Goal: Use online tool/utility: Utilize a website feature to perform a specific function

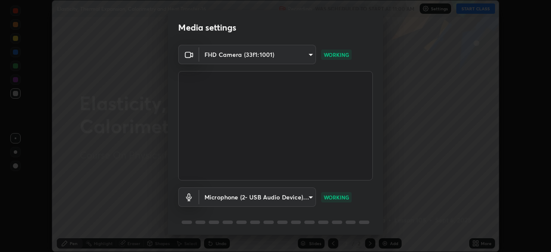
scroll to position [31, 0]
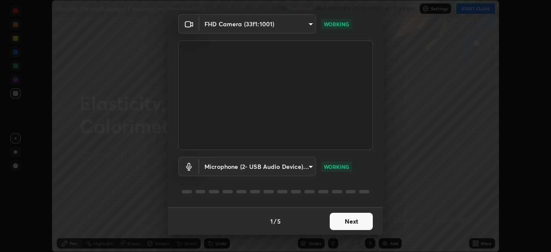
click at [346, 217] on div "1 / 5 Next" at bounding box center [275, 221] width 215 height 28
click at [350, 219] on div "1 / 5 Next" at bounding box center [275, 221] width 215 height 28
click at [353, 220] on div "1 / 5 Next" at bounding box center [275, 221] width 215 height 28
click at [355, 222] on div "1 / 5 Next" at bounding box center [275, 221] width 215 height 28
click at [348, 223] on button "Next" at bounding box center [351, 221] width 43 height 17
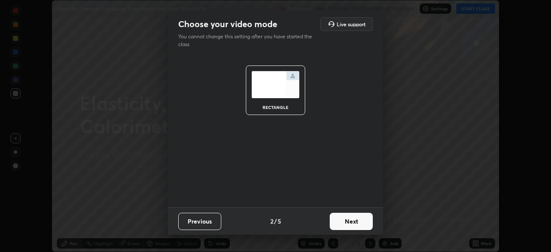
click at [347, 224] on button "Next" at bounding box center [351, 221] width 43 height 17
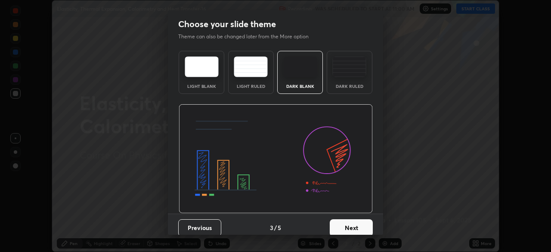
scroll to position [6, 0]
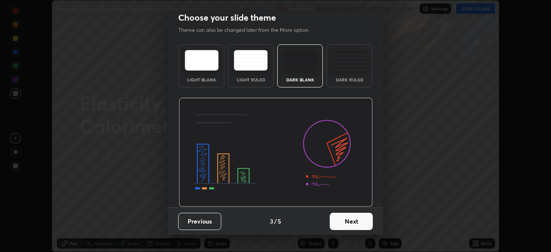
click at [339, 223] on button "Next" at bounding box center [351, 221] width 43 height 17
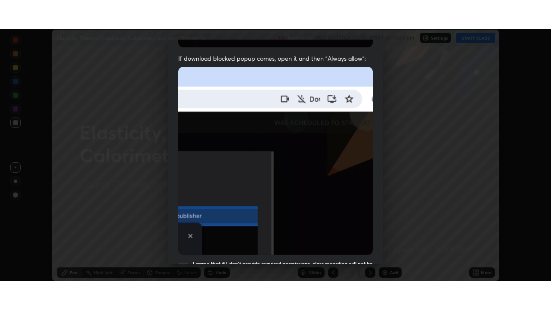
scroll to position [206, 0]
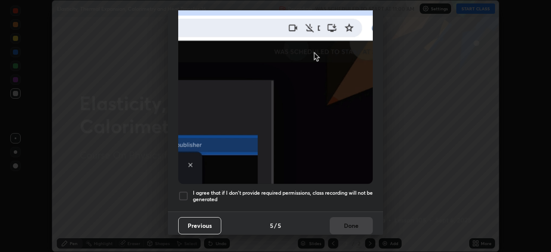
click at [189, 192] on div "I agree that if I don't provide required permissions, class recording will not …" at bounding box center [275, 196] width 195 height 10
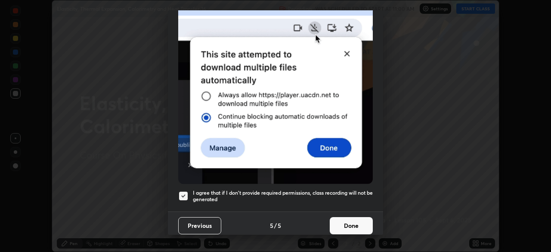
click at [350, 223] on button "Done" at bounding box center [351, 225] width 43 height 17
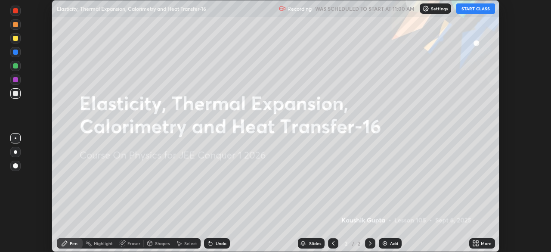
click at [479, 244] on icon at bounding box center [475, 243] width 7 height 7
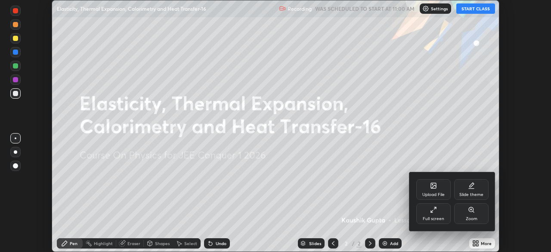
click at [439, 206] on div "Full screen" at bounding box center [433, 213] width 34 height 21
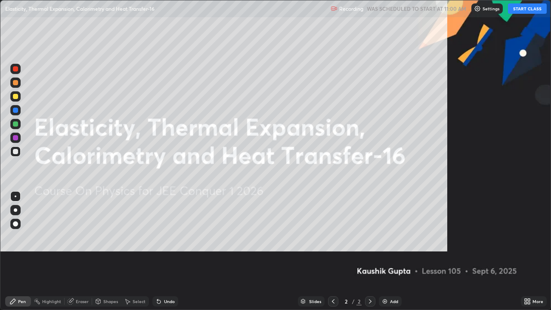
scroll to position [310, 551]
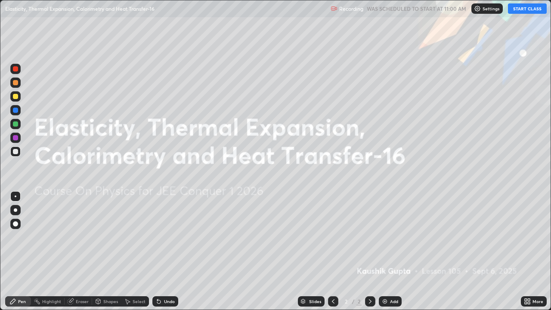
click at [524, 12] on button "START CLASS" at bounding box center [527, 8] width 39 height 10
click at [389, 251] on div "Add" at bounding box center [390, 301] width 23 height 10
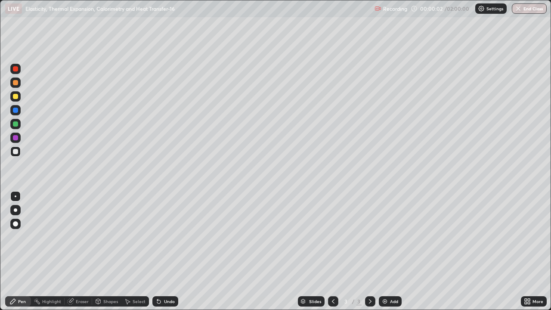
click at [16, 70] on div at bounding box center [15, 68] width 5 height 5
click at [104, 251] on div "Shapes" at bounding box center [110, 301] width 15 height 4
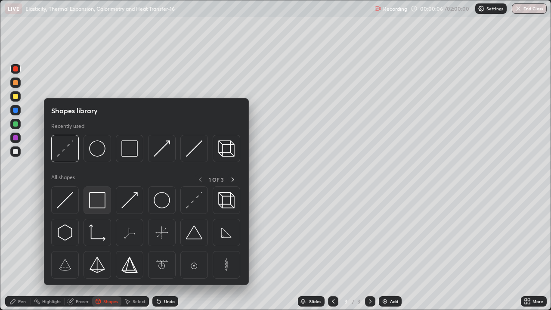
click at [93, 204] on img at bounding box center [97, 200] width 16 height 16
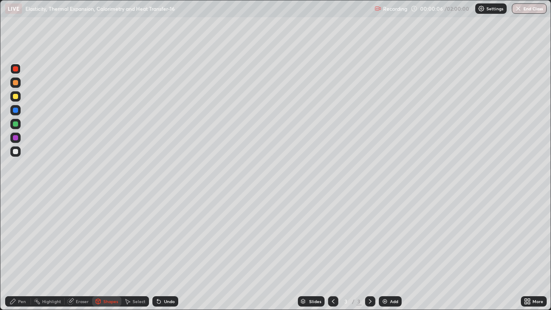
click at [112, 251] on div "Shapes" at bounding box center [110, 301] width 15 height 4
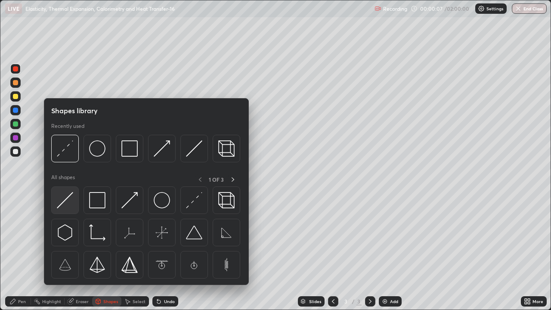
click at [64, 202] on img at bounding box center [65, 200] width 16 height 16
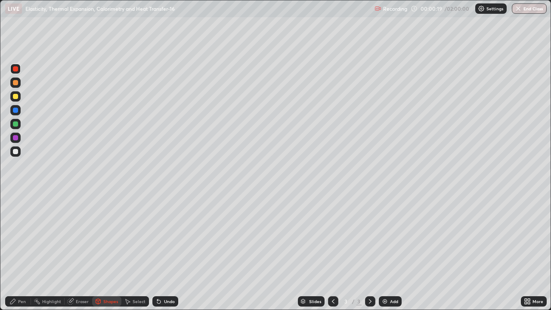
click at [133, 251] on div "Select" at bounding box center [139, 301] width 13 height 4
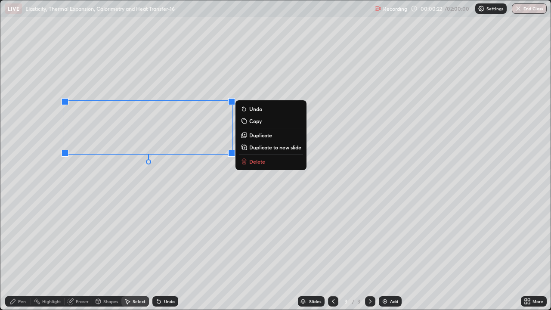
click at [96, 171] on div "0 ° Undo Copy Duplicate Duplicate to new slide Delete" at bounding box center [275, 154] width 550 height 309
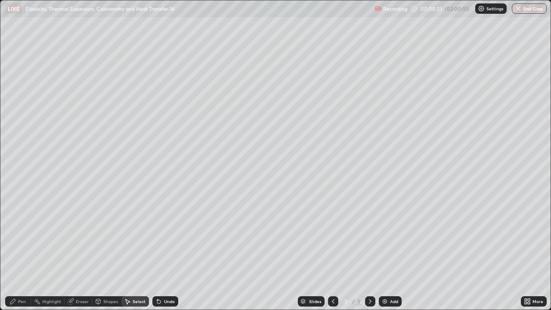
click at [75, 251] on div "Eraser" at bounding box center [79, 301] width 28 height 10
click at [108, 251] on div "Shapes" at bounding box center [110, 301] width 15 height 4
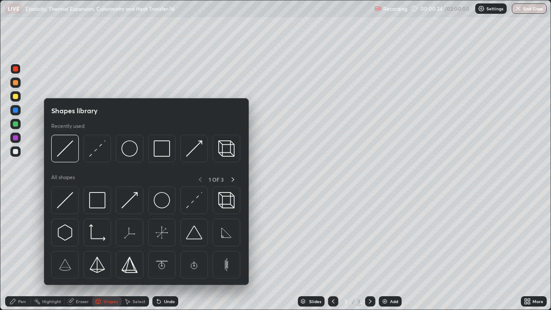
click at [134, 251] on div "Select" at bounding box center [139, 301] width 13 height 4
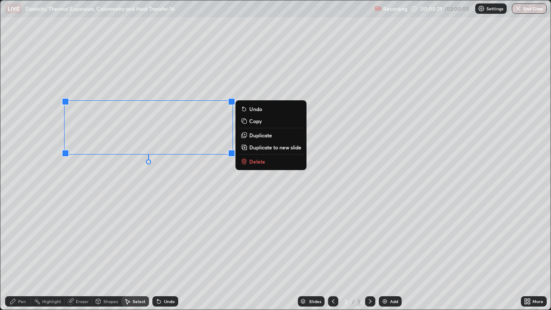
click at [257, 138] on p "Duplicate" at bounding box center [260, 135] width 23 height 7
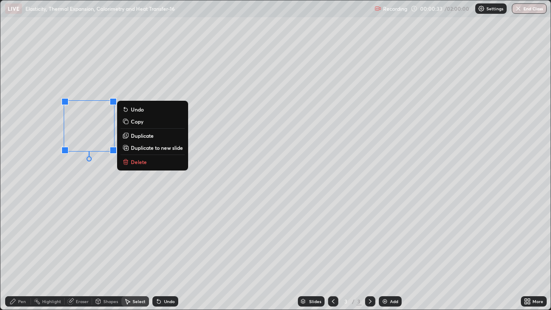
click at [143, 162] on p "Delete" at bounding box center [139, 161] width 16 height 7
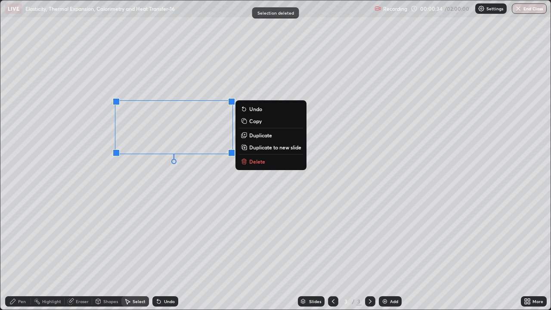
click at [253, 163] on p "Delete" at bounding box center [257, 161] width 16 height 7
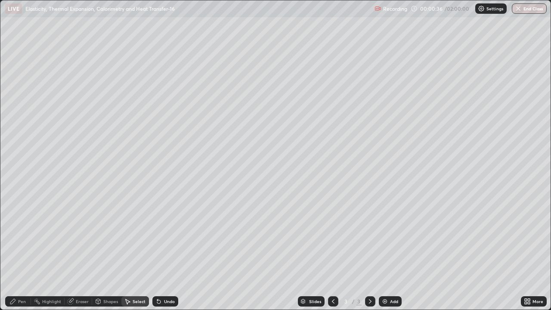
click at [169, 251] on div "Undo" at bounding box center [169, 301] width 11 height 4
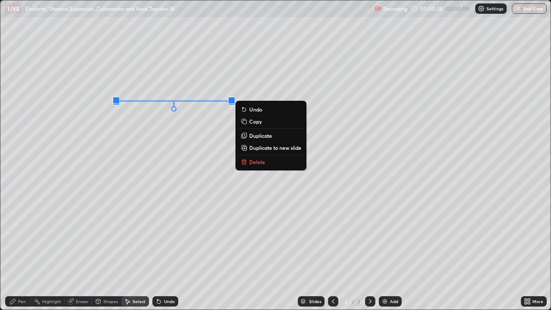
click at [256, 163] on p "Delete" at bounding box center [257, 161] width 16 height 7
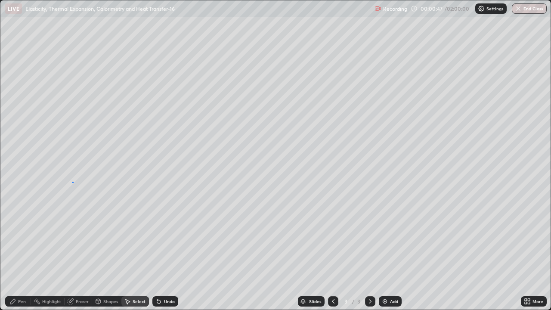
click at [72, 182] on div "0 ° Undo Copy Duplicate Duplicate to new slide Delete" at bounding box center [275, 154] width 550 height 309
click at [104, 251] on div "Shapes" at bounding box center [106, 301] width 29 height 10
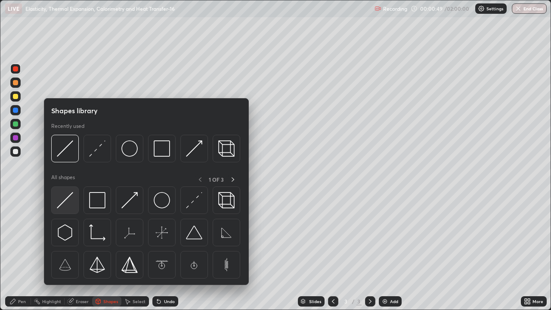
click at [59, 200] on img at bounding box center [65, 200] width 16 height 16
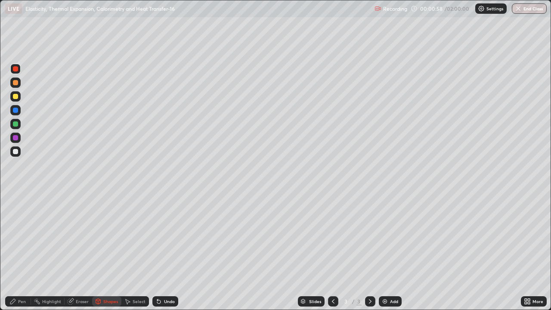
click at [18, 251] on div "Pen" at bounding box center [18, 301] width 26 height 10
click at [15, 139] on div at bounding box center [15, 137] width 5 height 5
click at [166, 251] on div "Undo" at bounding box center [169, 301] width 11 height 4
click at [164, 251] on div "Undo" at bounding box center [165, 301] width 26 height 10
click at [162, 251] on div "Undo" at bounding box center [165, 301] width 26 height 10
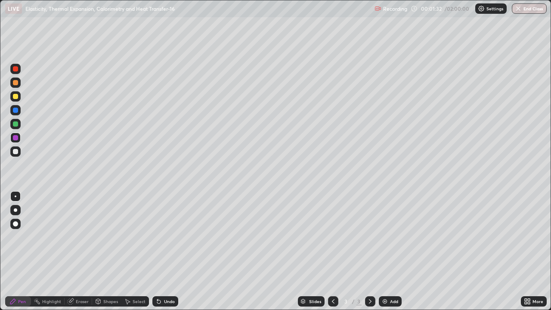
click at [164, 251] on div "Undo" at bounding box center [169, 301] width 11 height 4
click at [134, 251] on div "Select" at bounding box center [139, 301] width 13 height 4
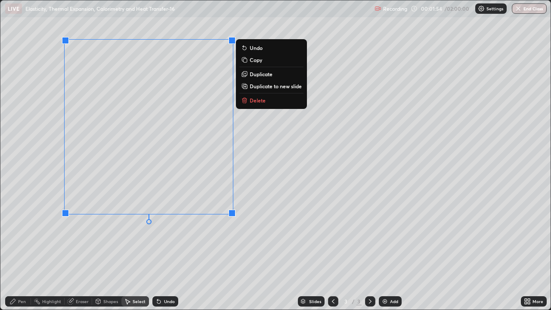
click at [257, 74] on p "Duplicate" at bounding box center [261, 74] width 23 height 7
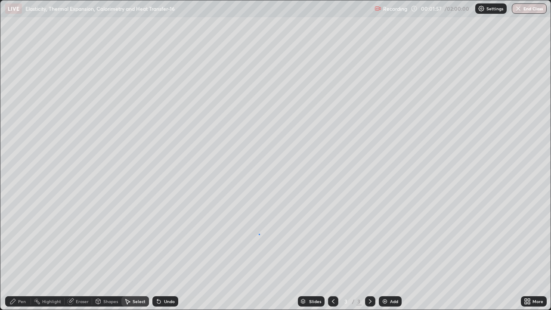
click at [259, 234] on div "0 ° Undo Copy Duplicate Duplicate to new slide Delete" at bounding box center [275, 154] width 550 height 309
click at [18, 251] on div "Pen" at bounding box center [22, 301] width 8 height 4
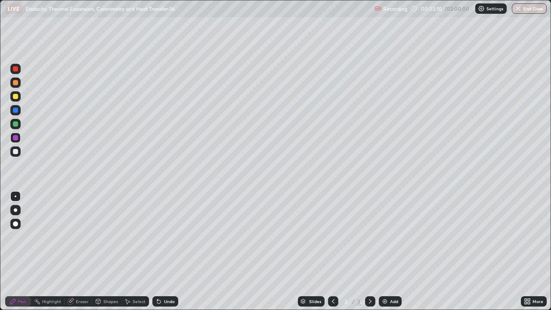
click at [164, 251] on div "Undo" at bounding box center [169, 301] width 11 height 4
click at [15, 98] on div at bounding box center [15, 96] width 5 height 5
click at [169, 251] on div "Undo" at bounding box center [169, 301] width 11 height 4
click at [164, 251] on div "Undo" at bounding box center [169, 301] width 11 height 4
click at [167, 251] on div "Undo" at bounding box center [169, 301] width 11 height 4
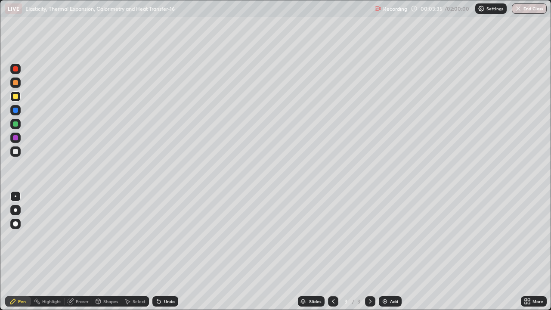
click at [17, 122] on div at bounding box center [15, 123] width 5 height 5
click at [16, 96] on div at bounding box center [15, 96] width 5 height 5
click at [17, 69] on div at bounding box center [15, 68] width 5 height 5
click at [80, 251] on div "Eraser" at bounding box center [82, 301] width 13 height 4
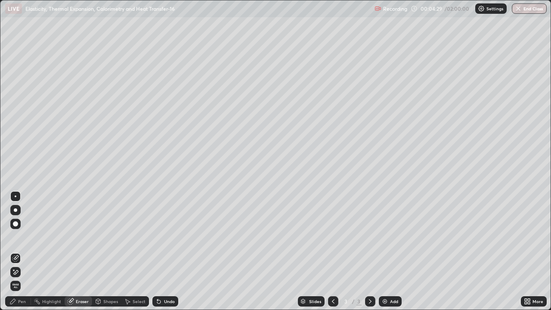
click at [18, 251] on div "Pen" at bounding box center [18, 301] width 26 height 10
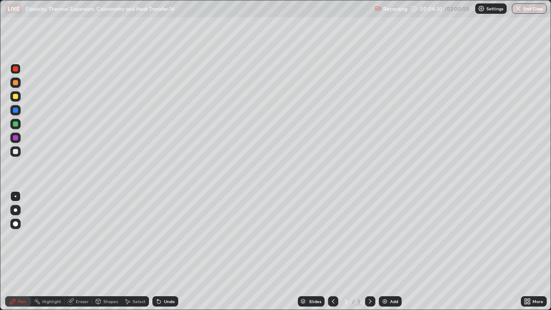
click at [17, 139] on div at bounding box center [15, 137] width 5 height 5
click at [16, 95] on div at bounding box center [15, 96] width 5 height 5
click at [390, 251] on div "Add" at bounding box center [394, 301] width 8 height 4
click at [19, 152] on div at bounding box center [15, 151] width 10 height 10
click at [98, 251] on icon at bounding box center [98, 302] width 0 height 3
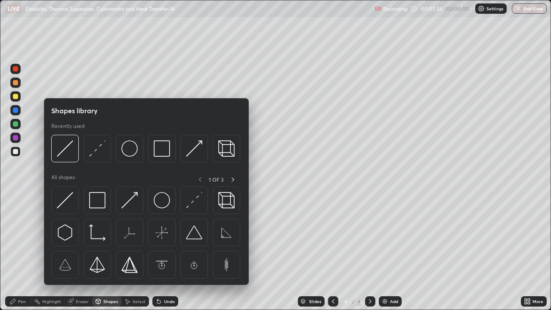
click at [100, 251] on icon at bounding box center [98, 301] width 5 height 5
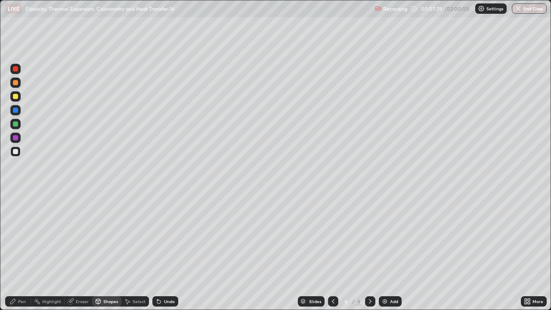
click at [332, 251] on icon at bounding box center [333, 301] width 7 height 7
click at [75, 251] on div "Eraser" at bounding box center [79, 301] width 28 height 10
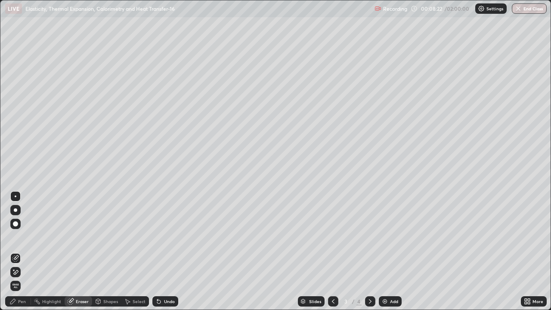
click at [19, 251] on div "Pen" at bounding box center [22, 301] width 8 height 4
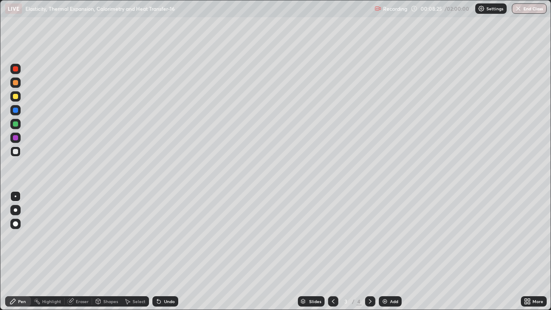
click at [170, 251] on div "Undo" at bounding box center [169, 301] width 11 height 4
click at [164, 251] on div "Undo" at bounding box center [169, 301] width 11 height 4
click at [80, 251] on div "Eraser" at bounding box center [82, 301] width 13 height 4
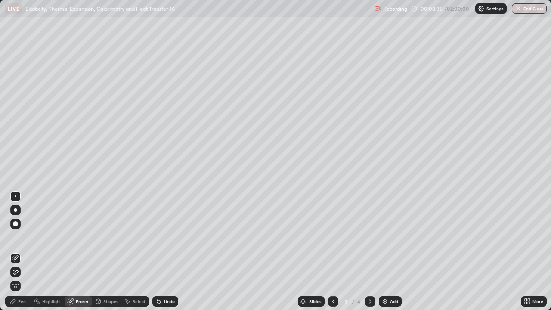
click at [22, 251] on div "Pen" at bounding box center [22, 301] width 8 height 4
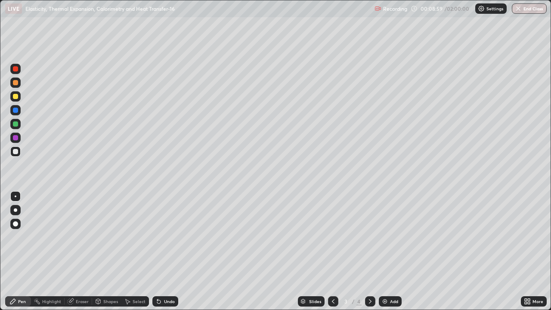
click at [393, 251] on div "Add" at bounding box center [394, 301] width 8 height 4
click at [16, 69] on div at bounding box center [15, 68] width 5 height 5
click at [103, 251] on div "Shapes" at bounding box center [110, 301] width 15 height 4
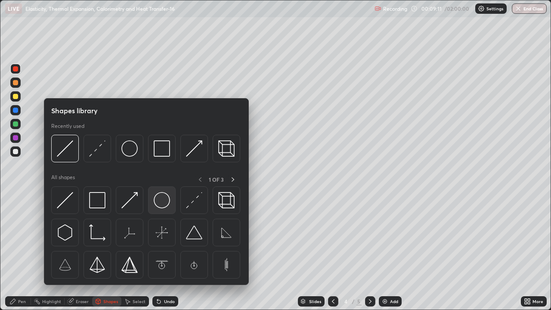
click at [162, 205] on img at bounding box center [162, 200] width 16 height 16
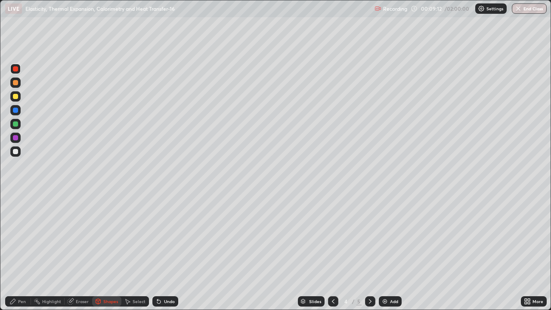
click at [18, 154] on div at bounding box center [15, 151] width 10 height 10
click at [102, 251] on div "Shapes" at bounding box center [106, 301] width 29 height 10
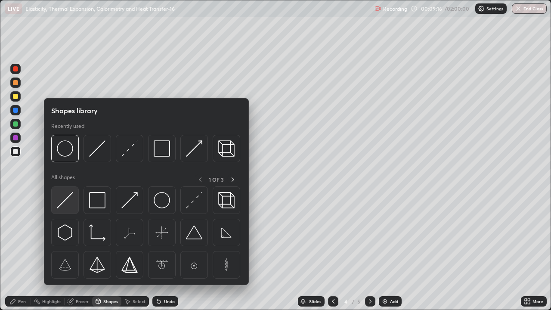
click at [72, 202] on img at bounding box center [65, 200] width 16 height 16
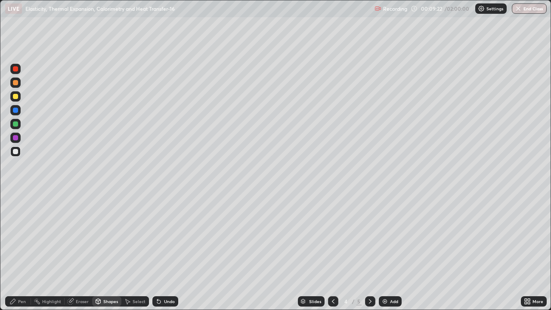
click at [125, 251] on icon at bounding box center [127, 301] width 7 height 7
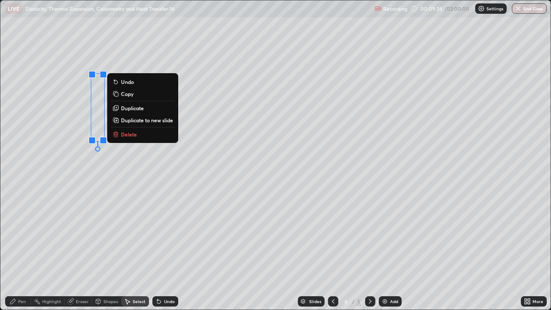
click at [124, 109] on p "Duplicate" at bounding box center [132, 108] width 23 height 7
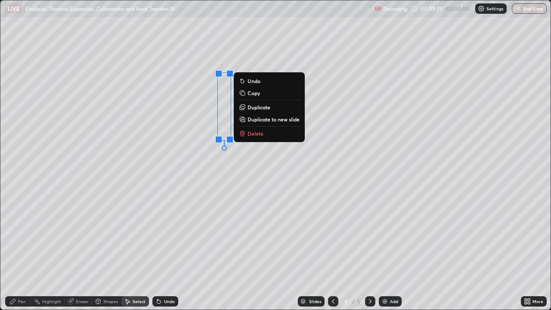
click at [189, 178] on div "0 ° Undo Copy Duplicate Duplicate to new slide Delete" at bounding box center [275, 154] width 550 height 309
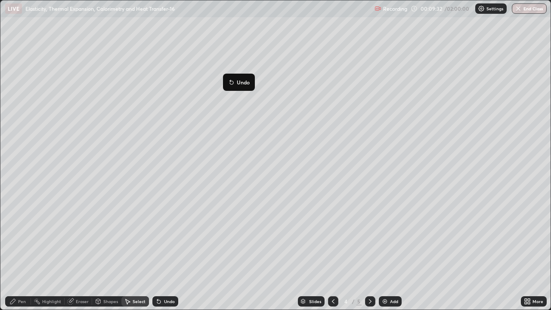
click at [168, 166] on div "0 ° Undo Copy Duplicate Duplicate to new slide Delete" at bounding box center [275, 154] width 550 height 309
click at [18, 251] on div "Pen" at bounding box center [18, 301] width 26 height 10
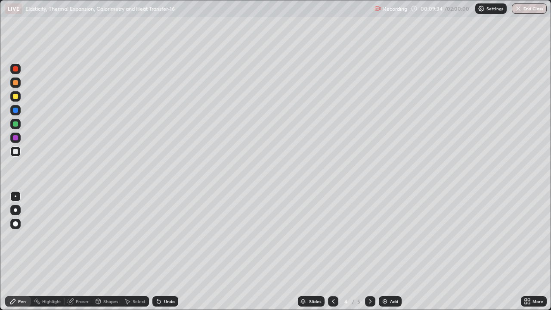
click at [15, 110] on div at bounding box center [15, 110] width 5 height 5
click at [158, 251] on icon at bounding box center [158, 301] width 3 height 3
click at [164, 251] on div "Undo" at bounding box center [169, 301] width 11 height 4
click at [17, 138] on div at bounding box center [15, 137] width 5 height 5
click at [16, 124] on div at bounding box center [15, 123] width 5 height 5
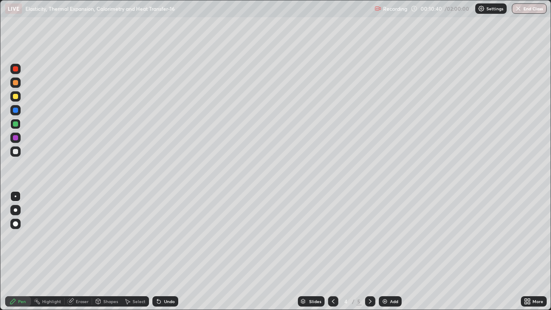
click at [162, 251] on div "Undo" at bounding box center [165, 301] width 26 height 10
click at [16, 152] on div at bounding box center [15, 151] width 5 height 5
click at [130, 251] on div "Select" at bounding box center [135, 301] width 28 height 10
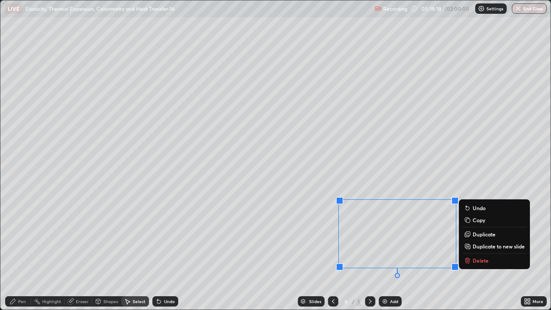
click at [479, 251] on p "Delete" at bounding box center [481, 260] width 16 height 7
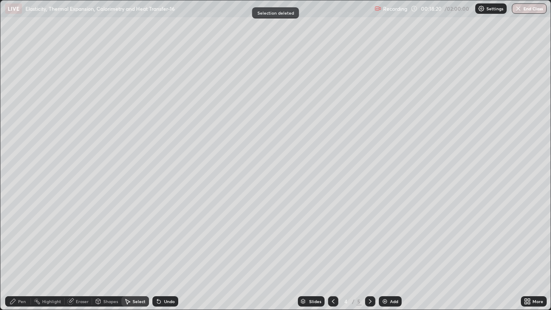
click at [18, 251] on div "Pen" at bounding box center [22, 301] width 8 height 4
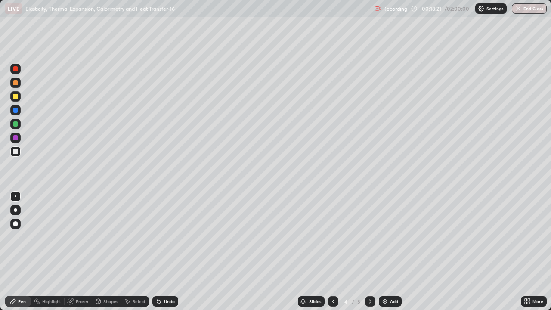
click at [15, 70] on div at bounding box center [15, 68] width 5 height 5
click at [158, 251] on icon at bounding box center [158, 301] width 7 height 7
click at [78, 251] on div "Eraser" at bounding box center [79, 301] width 28 height 10
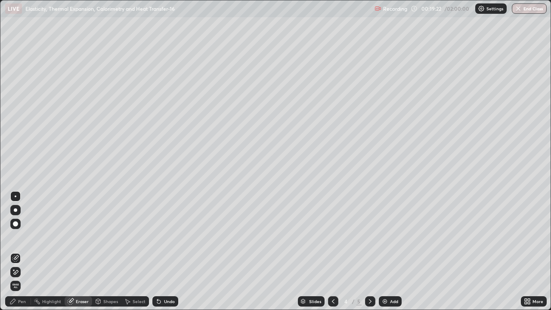
click at [17, 251] on div "Pen" at bounding box center [18, 301] width 26 height 10
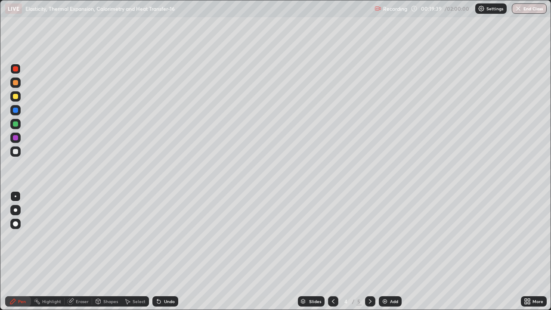
click at [166, 251] on div "Undo" at bounding box center [165, 301] width 26 height 10
